Goal: Transaction & Acquisition: Purchase product/service

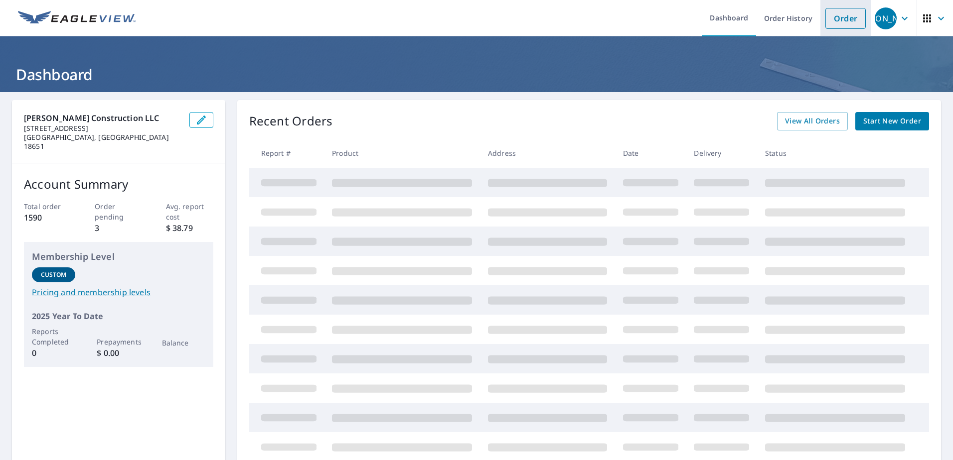
click at [837, 21] on link "Order" at bounding box center [845, 18] width 40 height 21
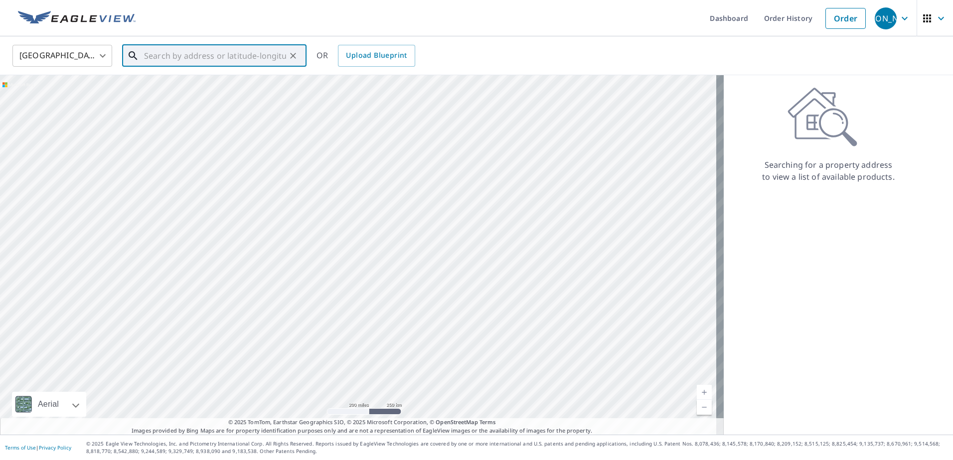
paste input "[STREET_ADDRESS]"
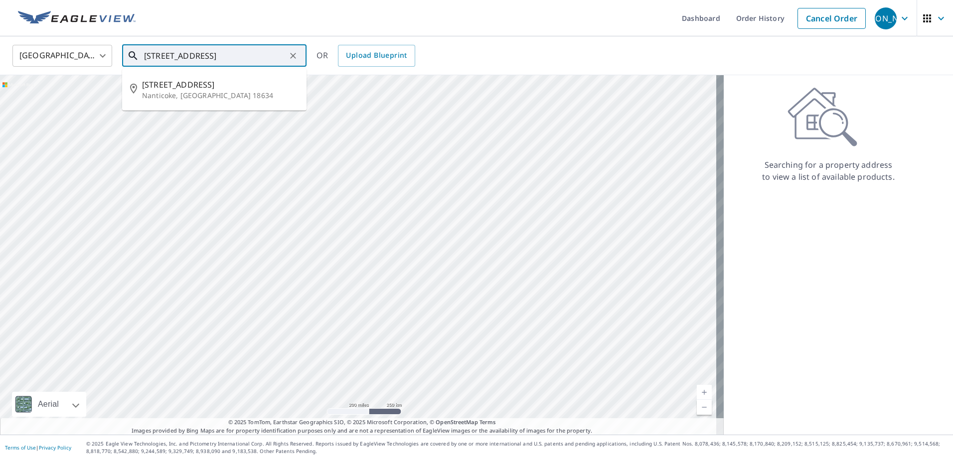
type input "[STREET_ADDRESS]"
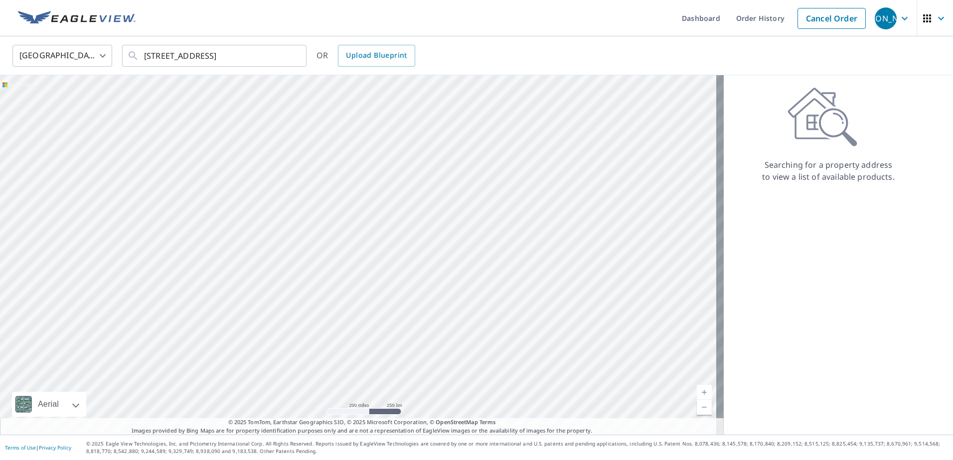
scroll to position [0, 0]
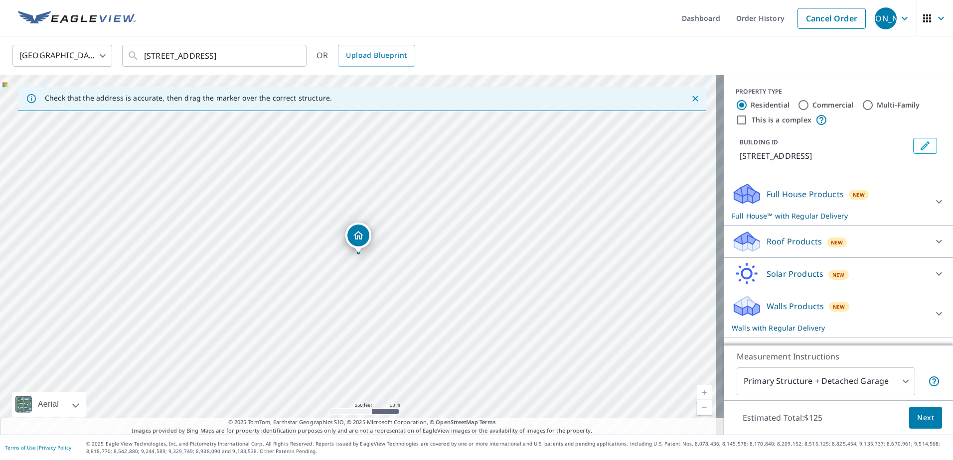
click at [734, 194] on icon at bounding box center [746, 190] width 25 height 12
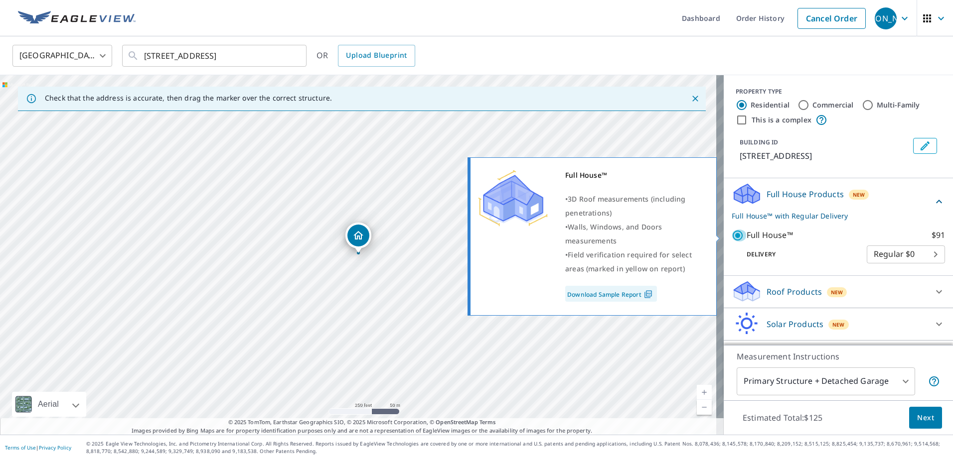
click at [732, 235] on input "Full House™ $91" at bounding box center [739, 236] width 15 height 12
checkbox input "false"
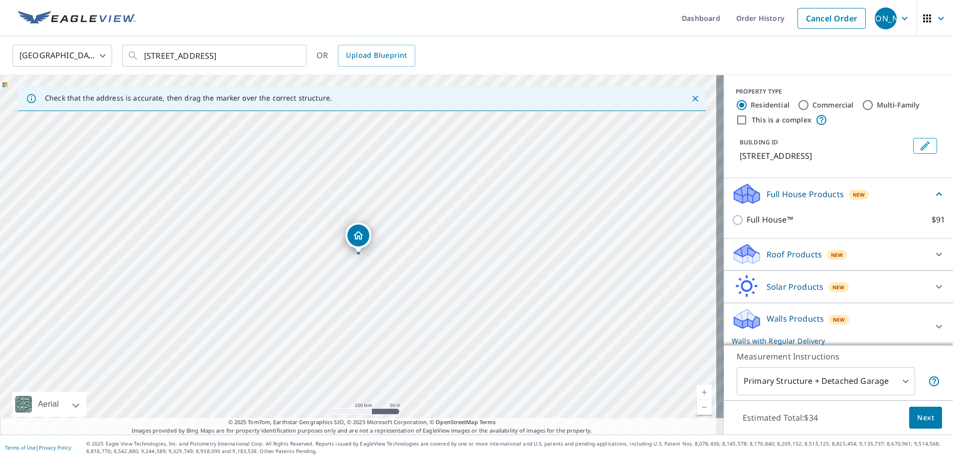
click at [734, 253] on icon at bounding box center [746, 251] width 25 height 12
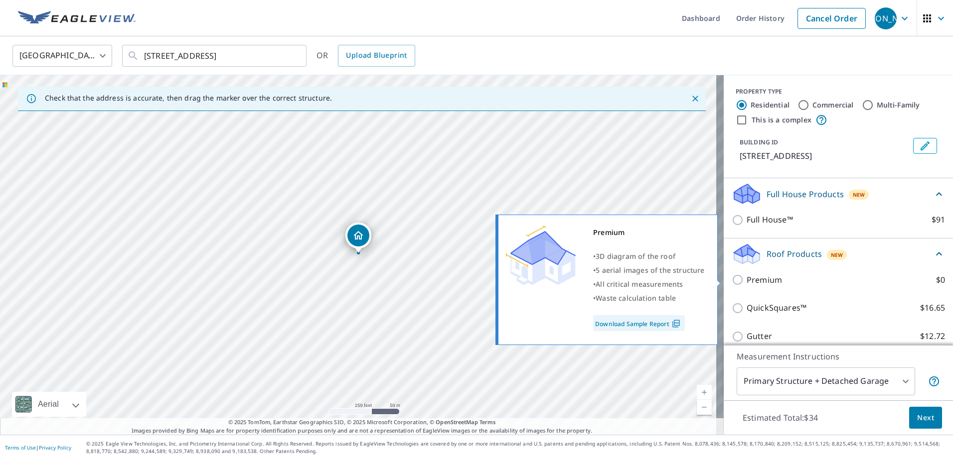
click at [732, 279] on input "Premium $0" at bounding box center [739, 280] width 15 height 12
checkbox input "true"
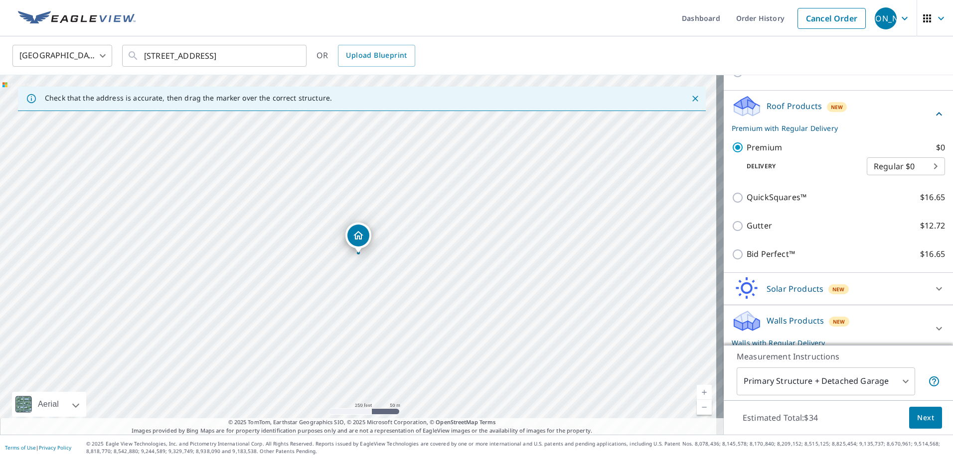
scroll to position [155, 0]
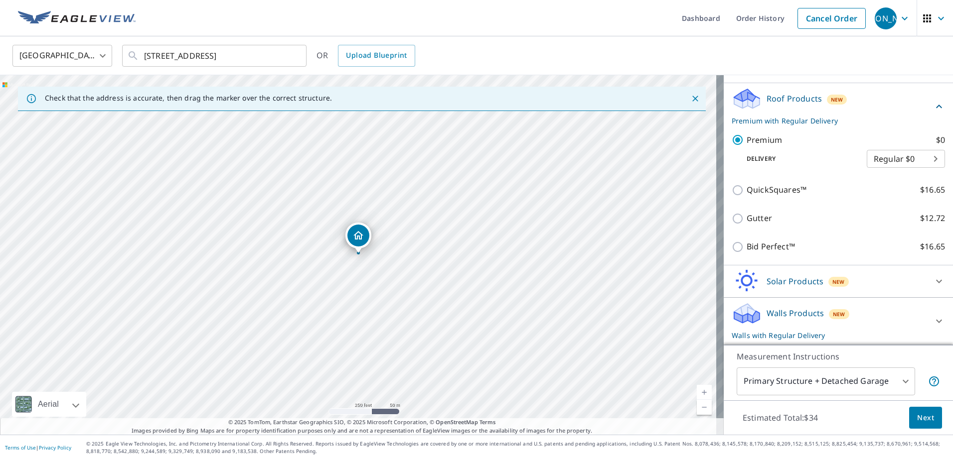
click at [742, 317] on icon at bounding box center [744, 318] width 5 height 9
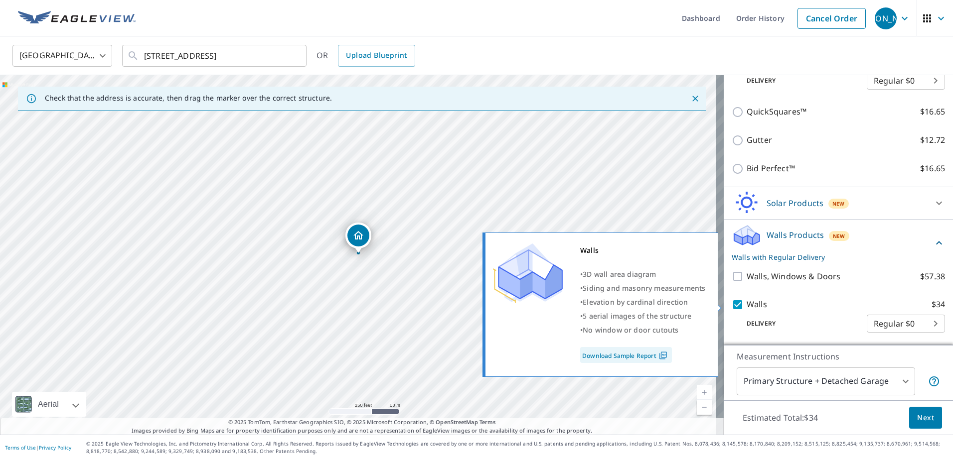
click at [732, 306] on input "Walls $34" at bounding box center [739, 305] width 15 height 12
checkbox input "false"
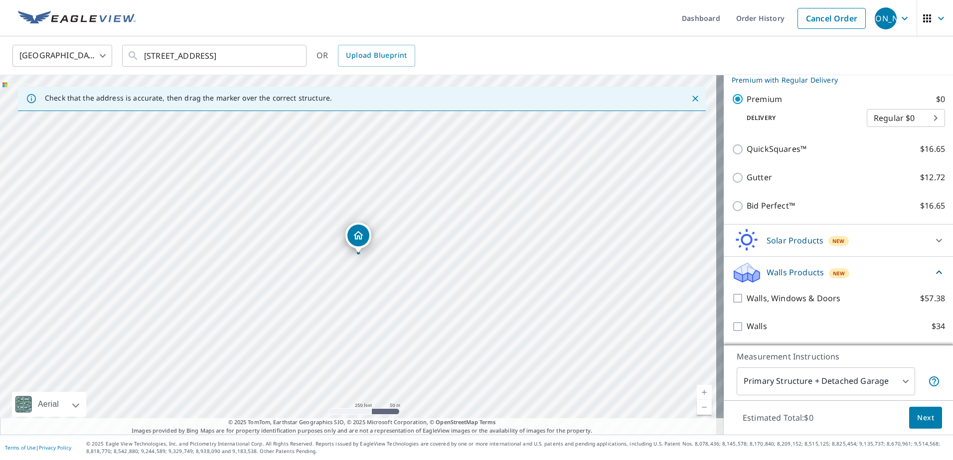
scroll to position [196, 0]
click at [921, 420] on span "Next" at bounding box center [925, 418] width 17 height 12
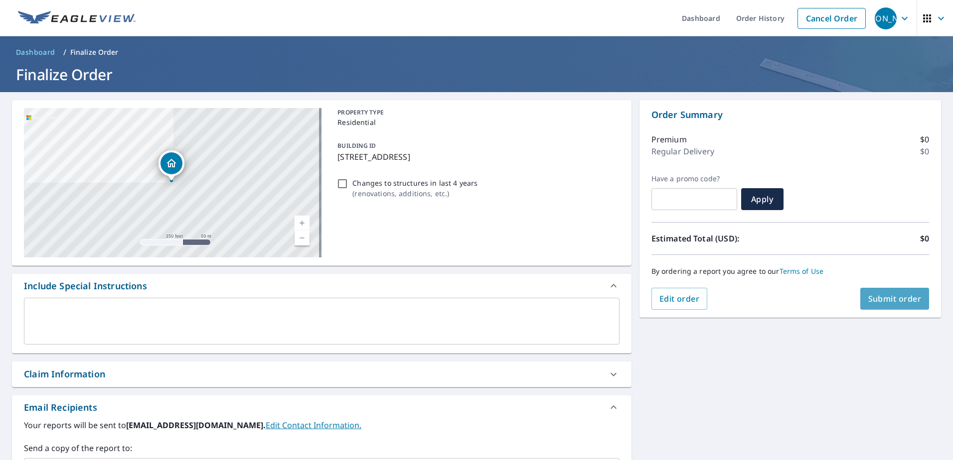
click at [887, 302] on span "Submit order" at bounding box center [894, 299] width 53 height 11
